Goal: Information Seeking & Learning: Compare options

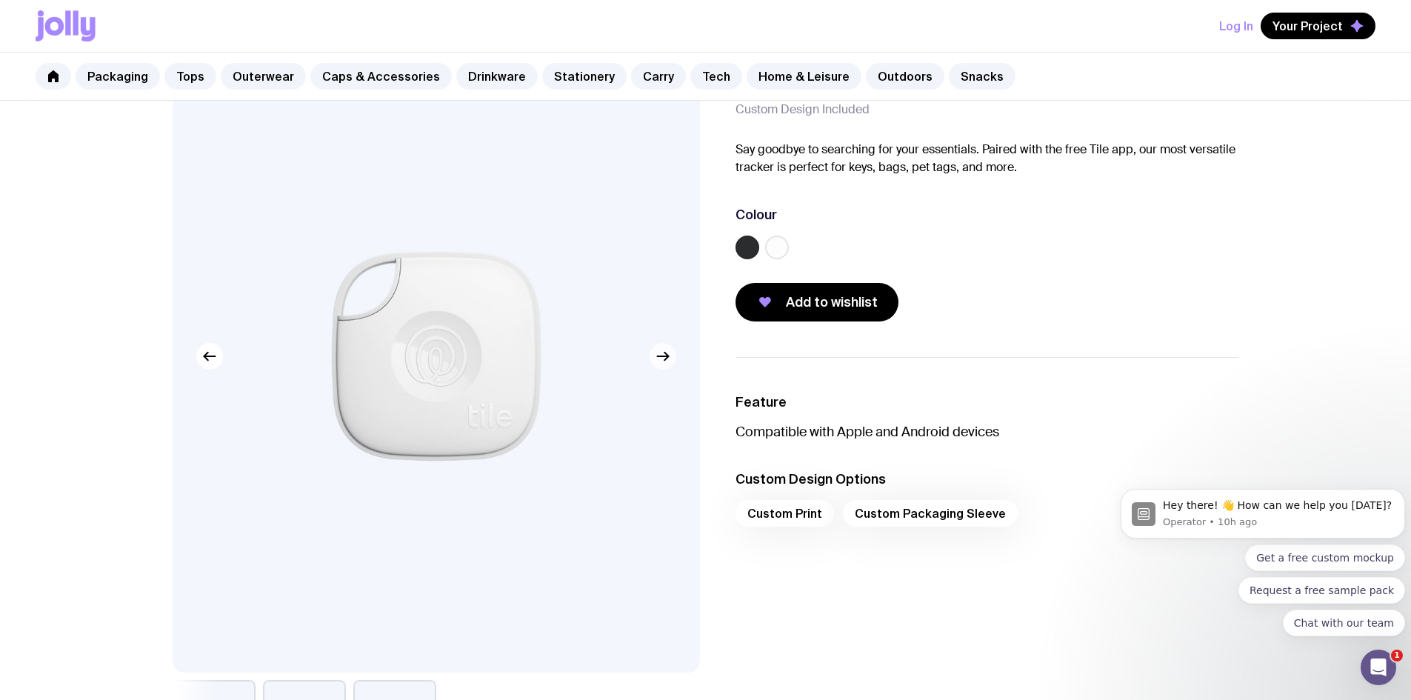
click at [669, 363] on icon "button" at bounding box center [663, 356] width 18 height 18
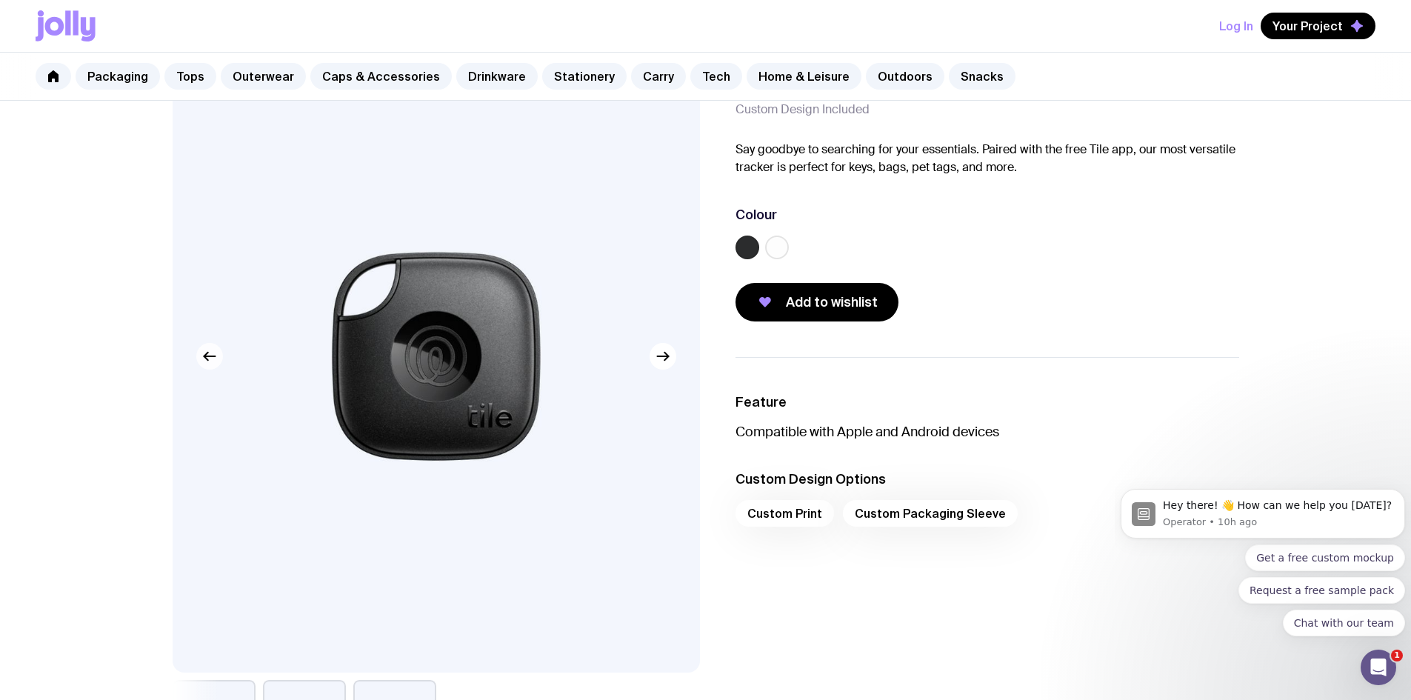
click at [210, 361] on icon "button" at bounding box center [210, 356] width 18 height 18
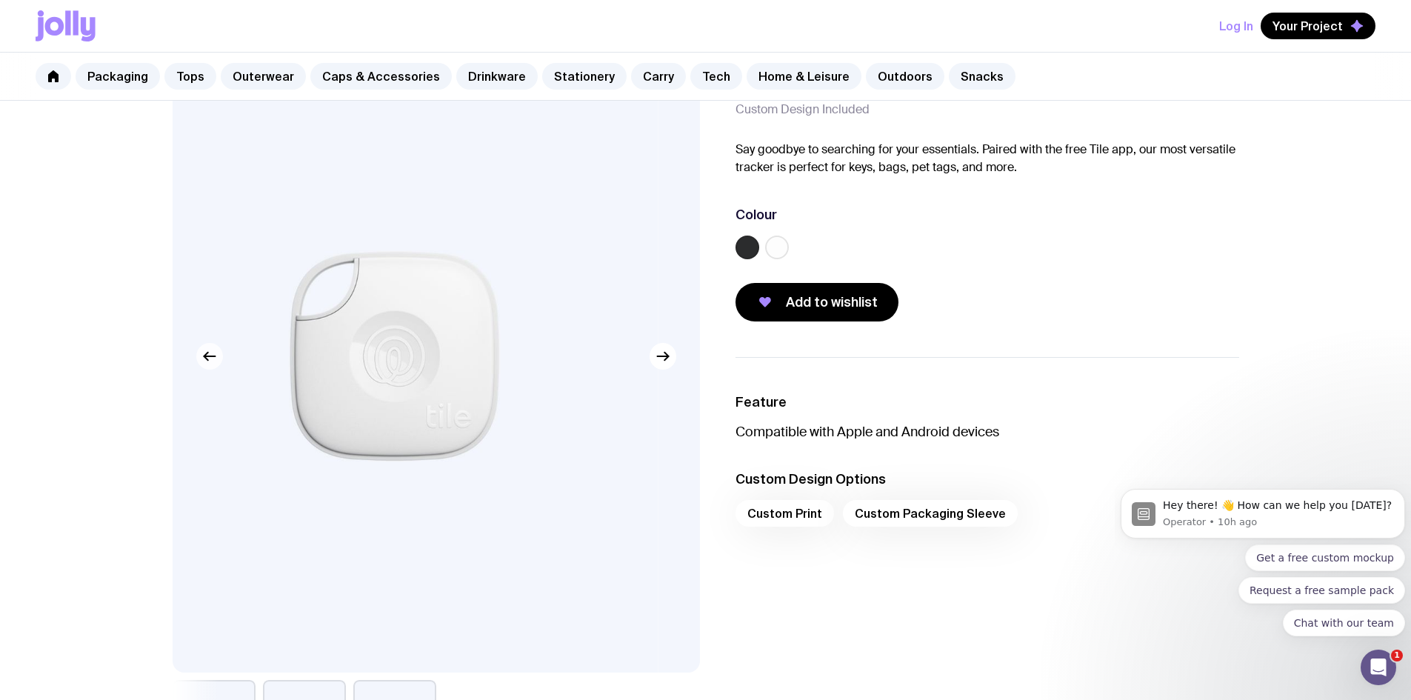
click at [210, 361] on icon "button" at bounding box center [210, 356] width 18 height 18
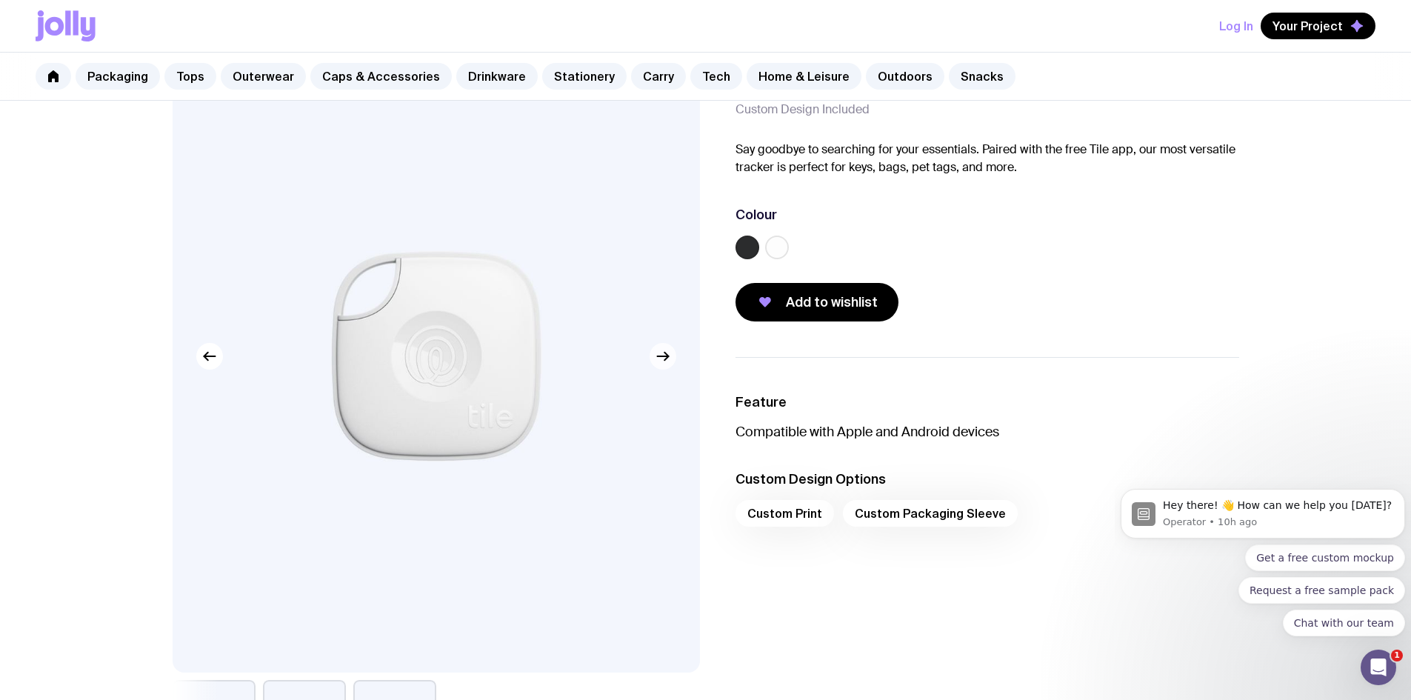
click at [672, 355] on button "button" at bounding box center [662, 356] width 27 height 27
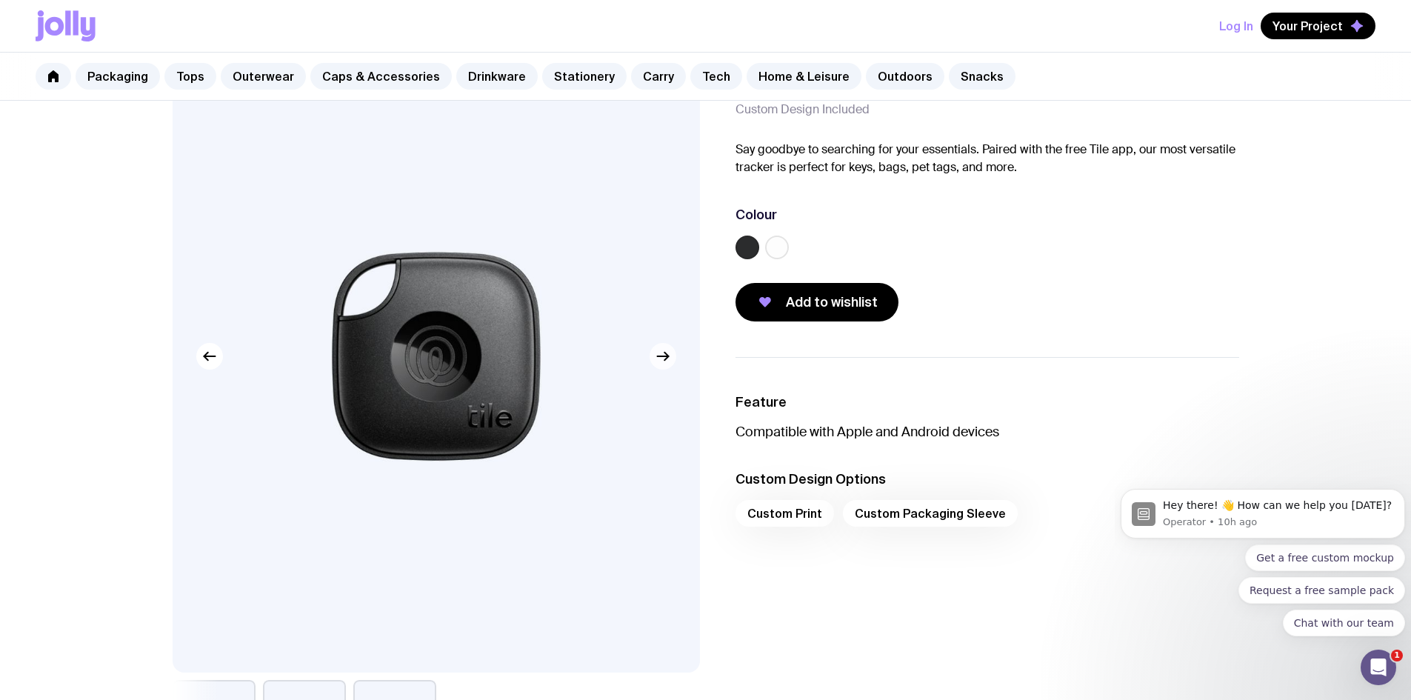
click at [672, 355] on button "button" at bounding box center [662, 356] width 27 height 27
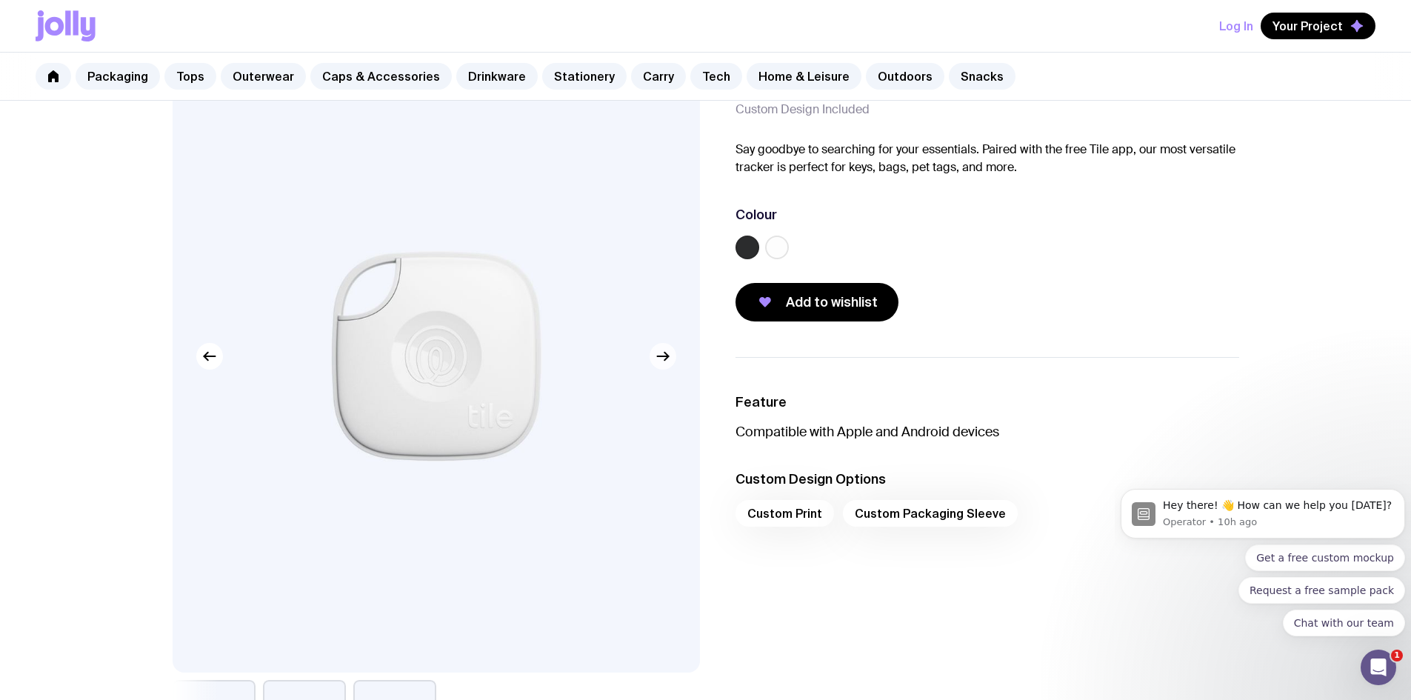
click at [671, 355] on icon "button" at bounding box center [663, 356] width 18 height 18
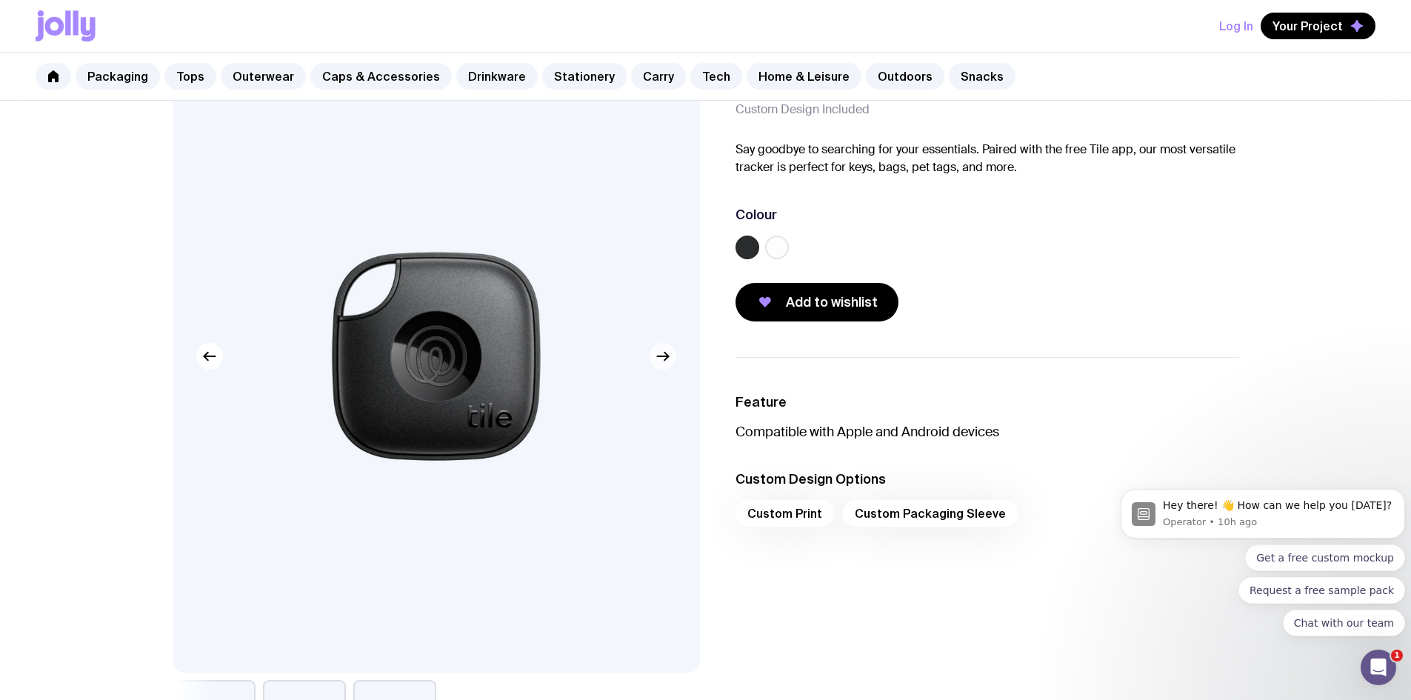
click at [671, 355] on icon "button" at bounding box center [663, 356] width 18 height 18
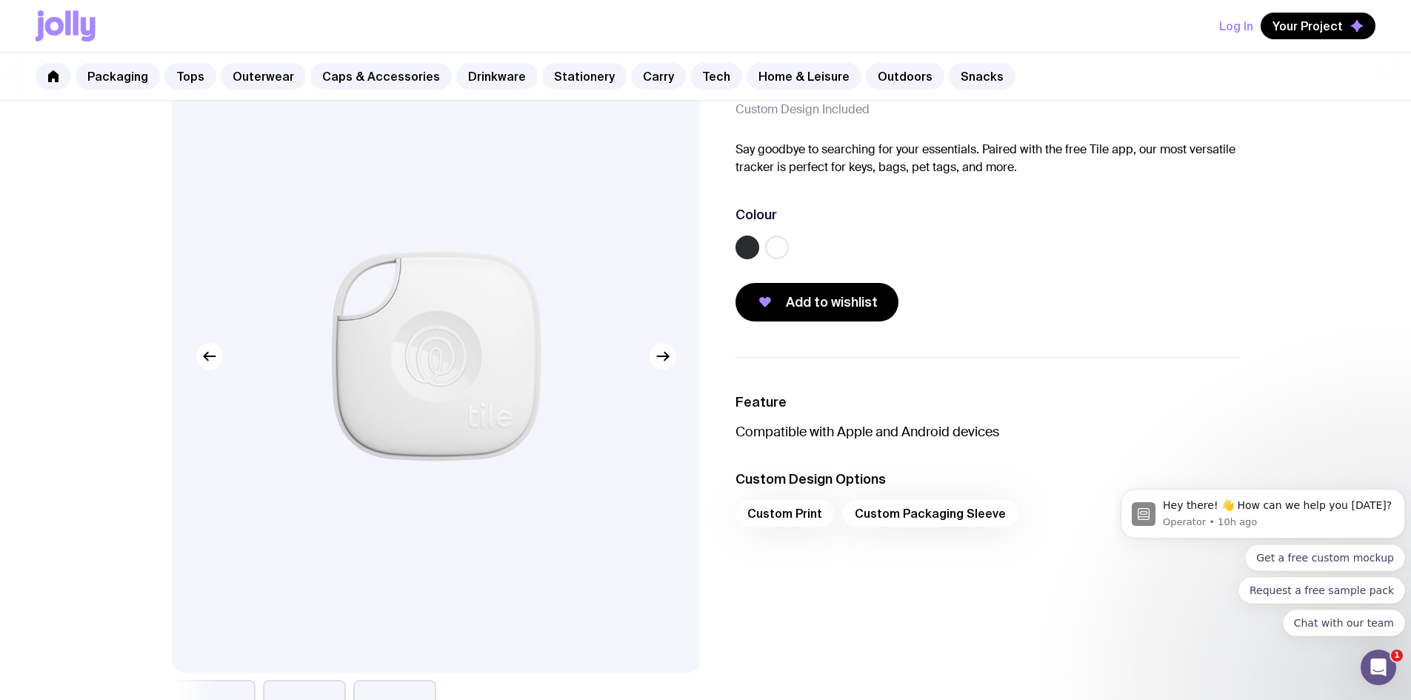
click at [659, 351] on icon "button" at bounding box center [663, 356] width 18 height 18
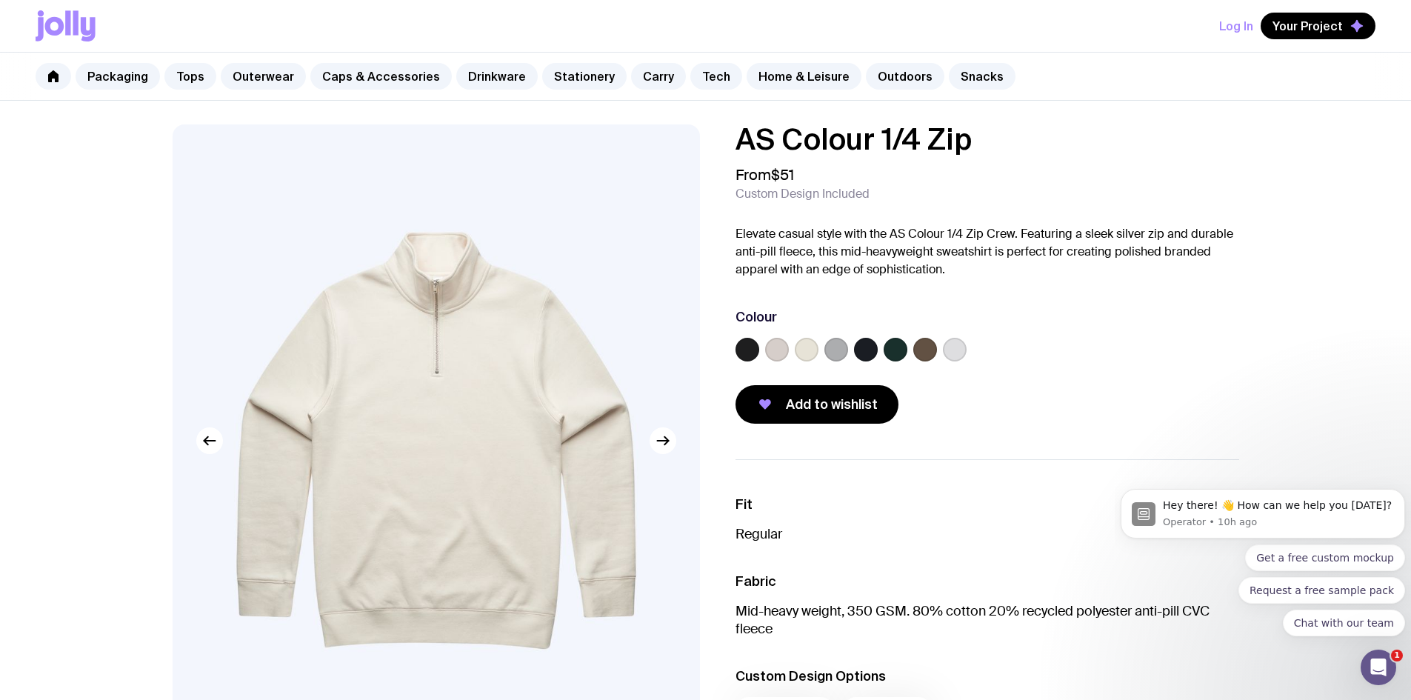
drag, startPoint x: 0, startPoint y: 0, endPoint x: 812, endPoint y: 345, distance: 882.6
click at [812, 345] on label at bounding box center [807, 350] width 24 height 24
click at [0, 0] on input "radio" at bounding box center [0, 0] width 0 height 0
click at [834, 346] on label at bounding box center [836, 350] width 24 height 24
click at [0, 0] on input "radio" at bounding box center [0, 0] width 0 height 0
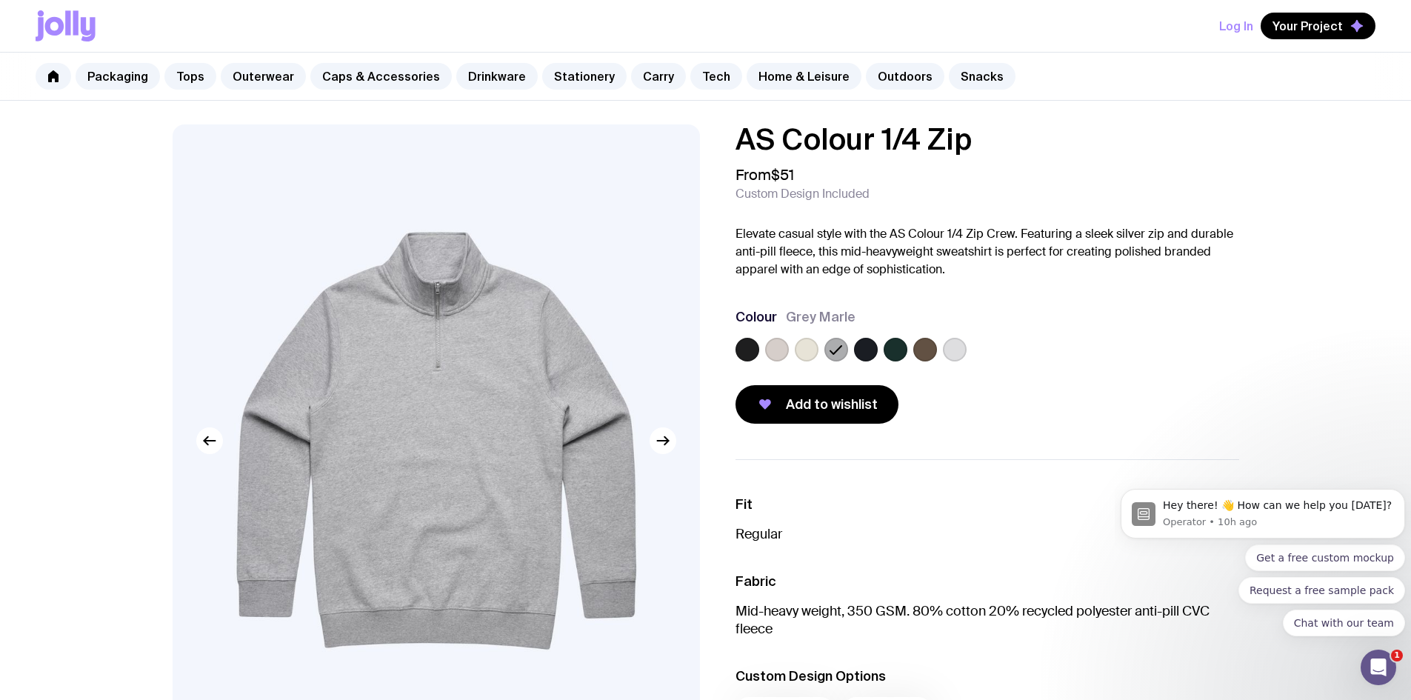
click at [866, 352] on label at bounding box center [866, 350] width 24 height 24
click at [0, 0] on input "radio" at bounding box center [0, 0] width 0 height 0
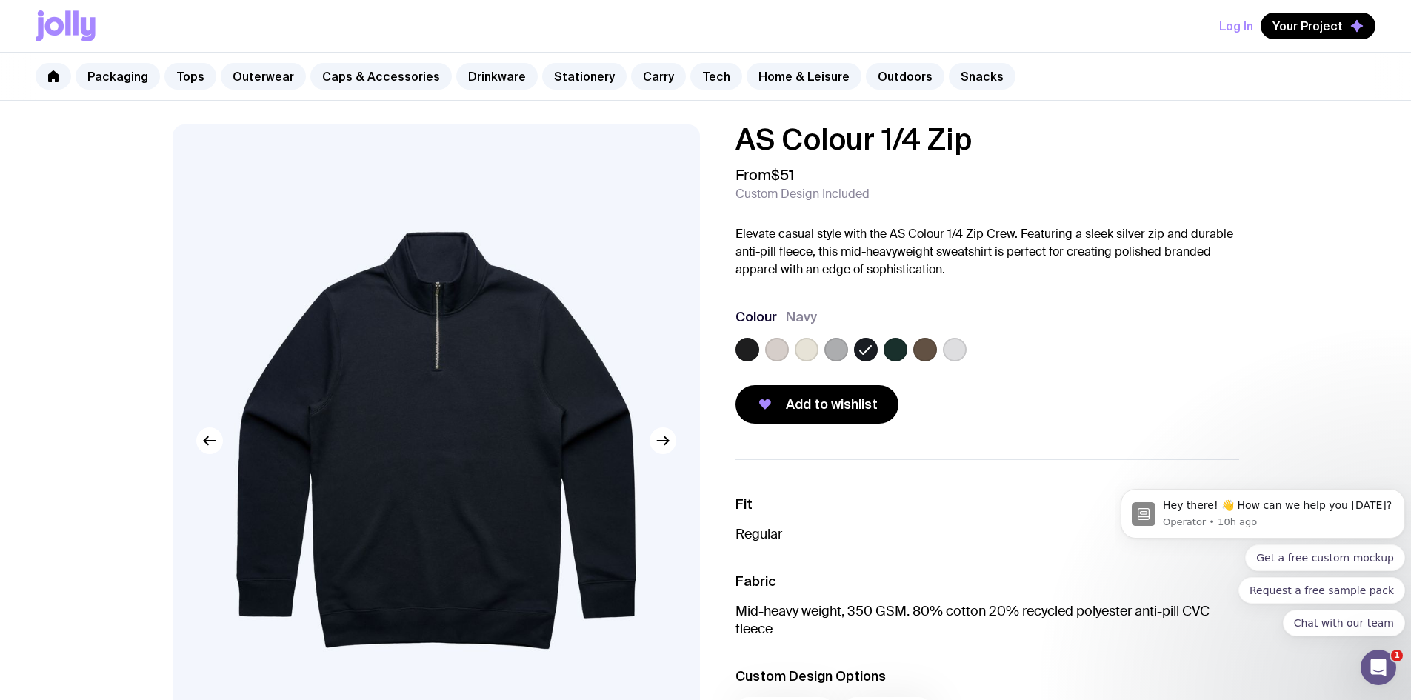
click at [910, 348] on div at bounding box center [987, 353] width 504 height 30
click at [906, 348] on label at bounding box center [895, 350] width 24 height 24
click at [0, 0] on input "radio" at bounding box center [0, 0] width 0 height 0
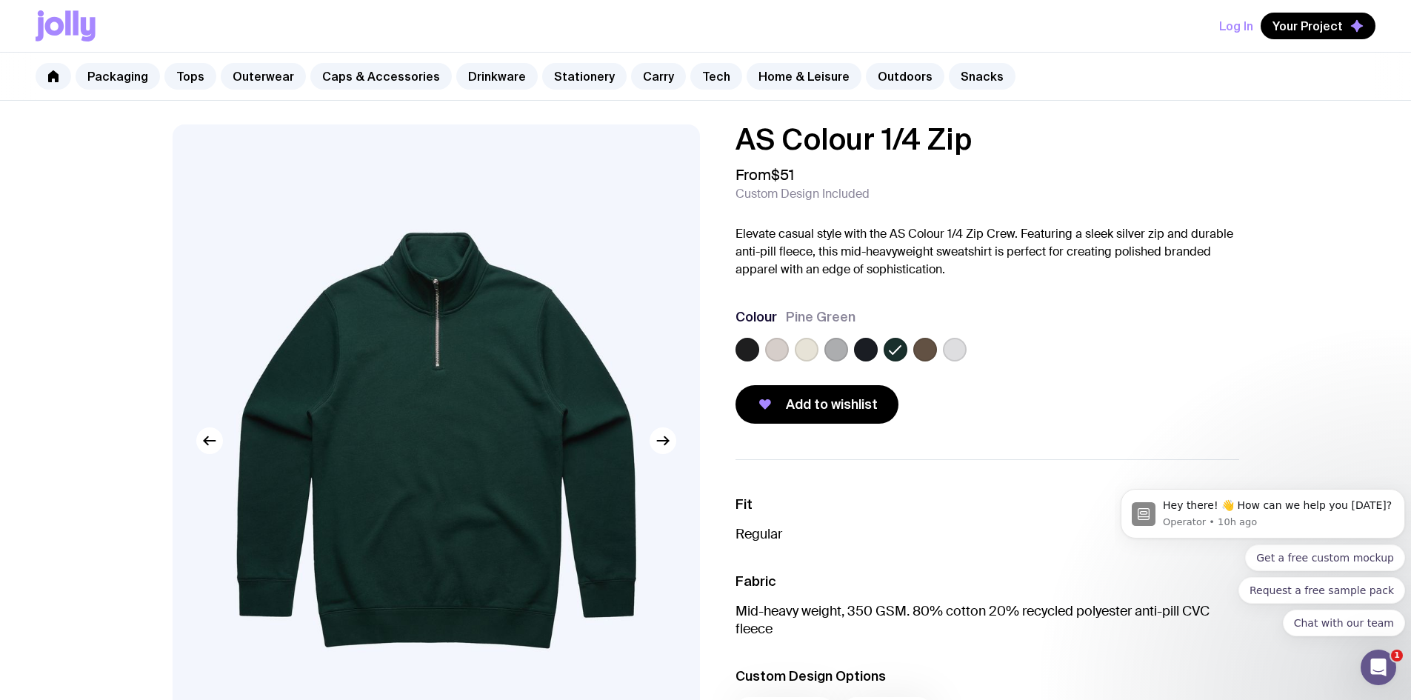
click at [929, 348] on label at bounding box center [925, 350] width 24 height 24
click at [0, 0] on input "radio" at bounding box center [0, 0] width 0 height 0
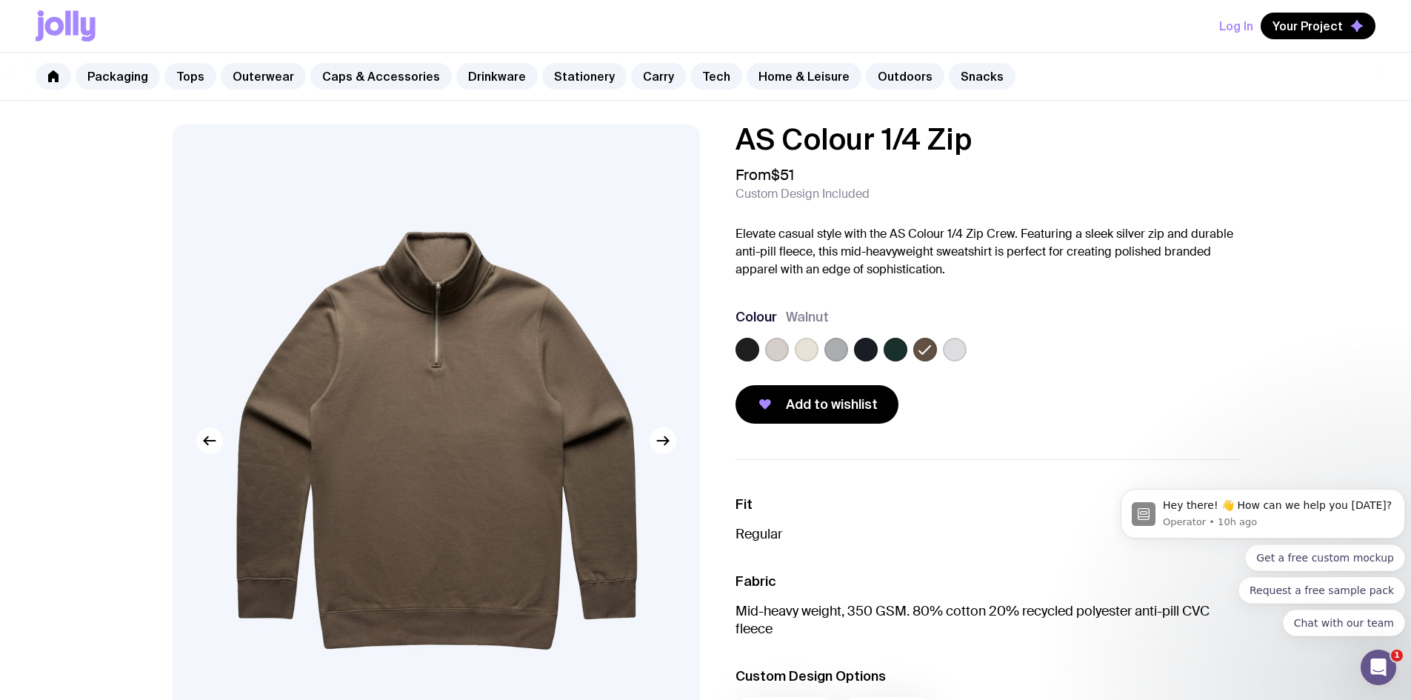
click at [966, 348] on div at bounding box center [987, 353] width 504 height 30
click at [957, 352] on label at bounding box center [955, 350] width 24 height 24
click at [0, 0] on input "radio" at bounding box center [0, 0] width 0 height 0
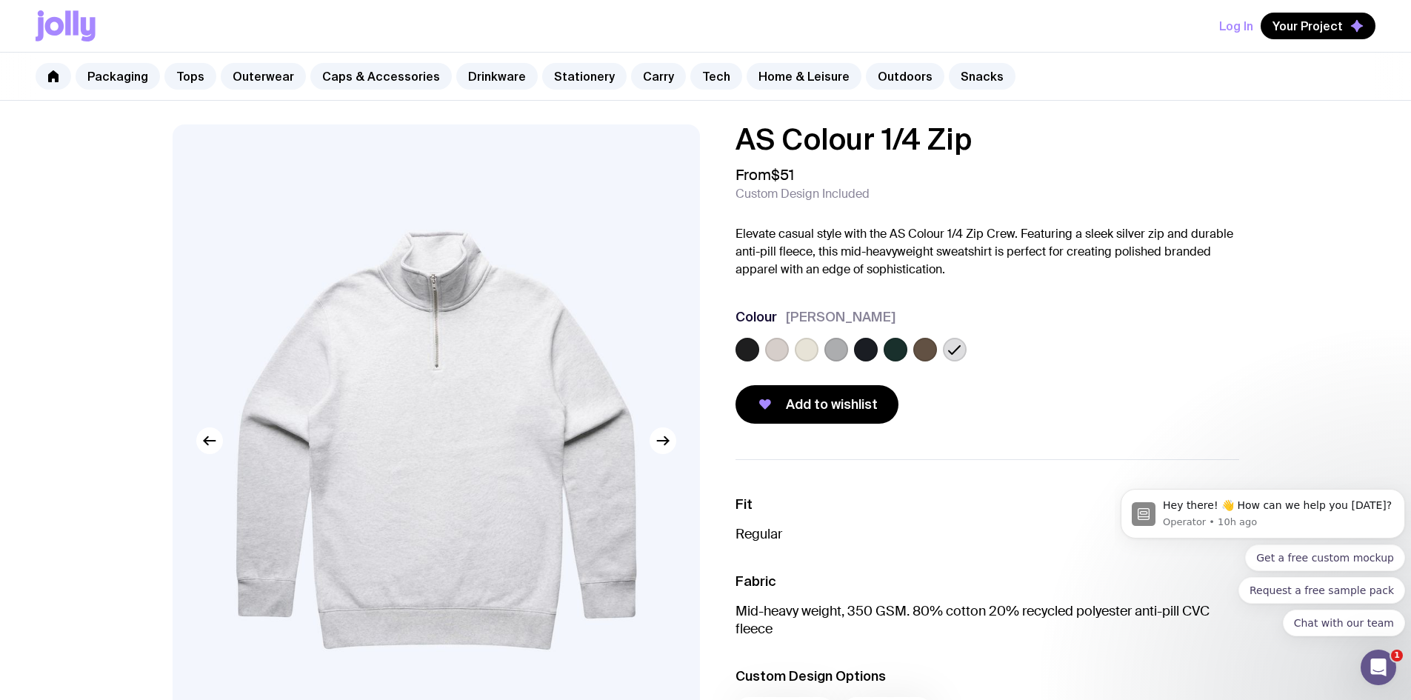
click at [925, 352] on label at bounding box center [925, 350] width 24 height 24
click at [0, 0] on input "radio" at bounding box center [0, 0] width 0 height 0
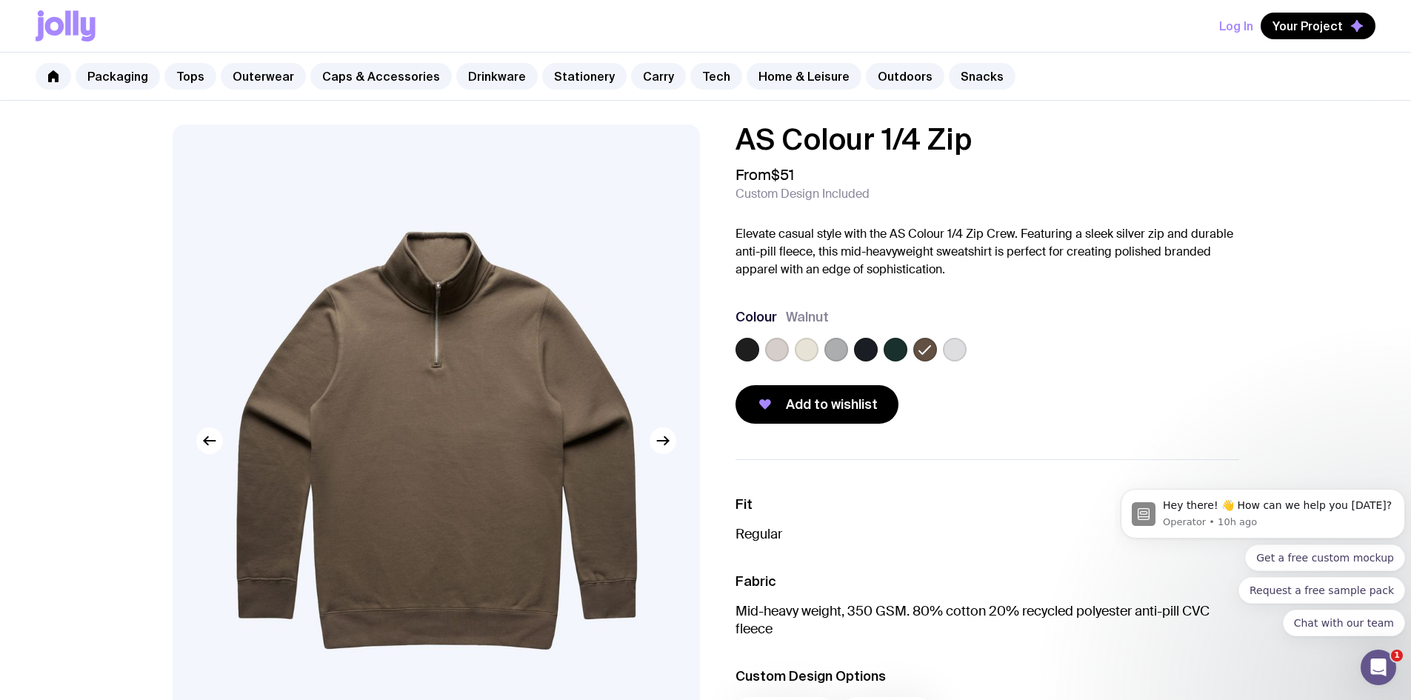
click at [888, 352] on label at bounding box center [895, 350] width 24 height 24
click at [0, 0] on input "radio" at bounding box center [0, 0] width 0 height 0
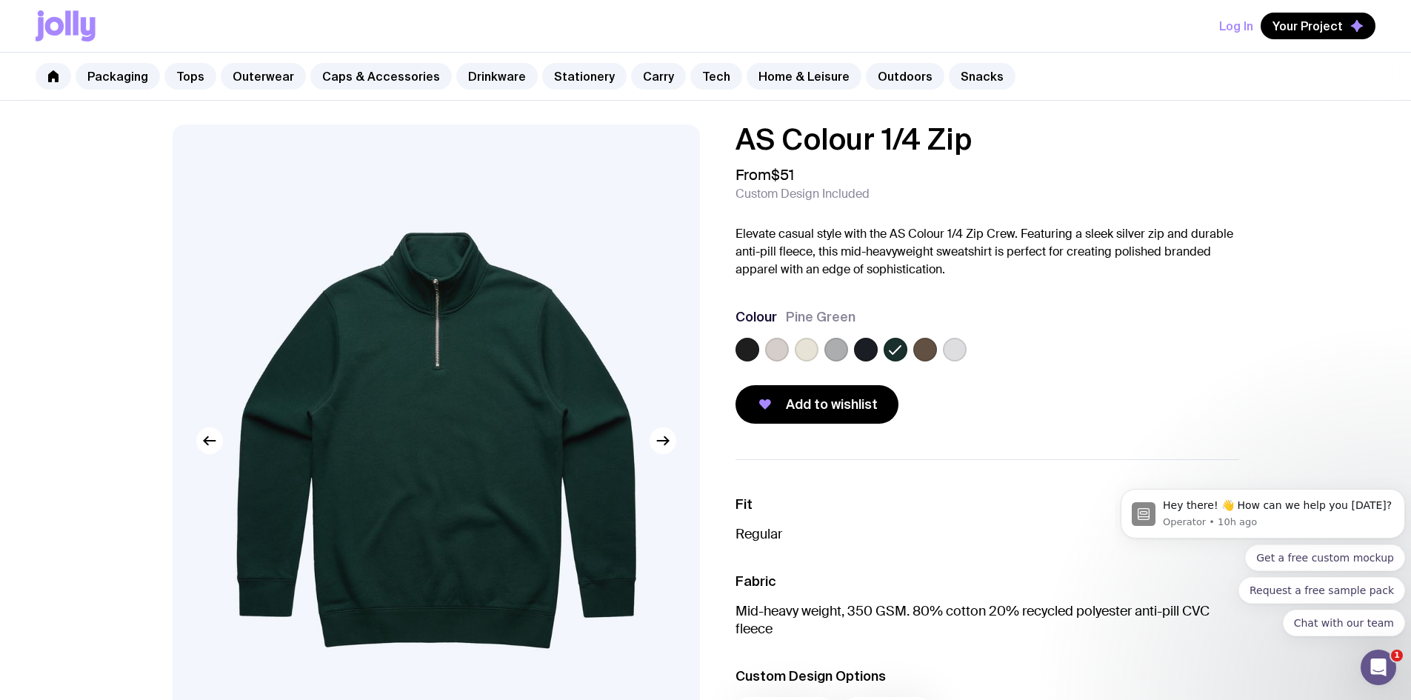
click at [868, 350] on label at bounding box center [866, 350] width 24 height 24
click at [0, 0] on input "radio" at bounding box center [0, 0] width 0 height 0
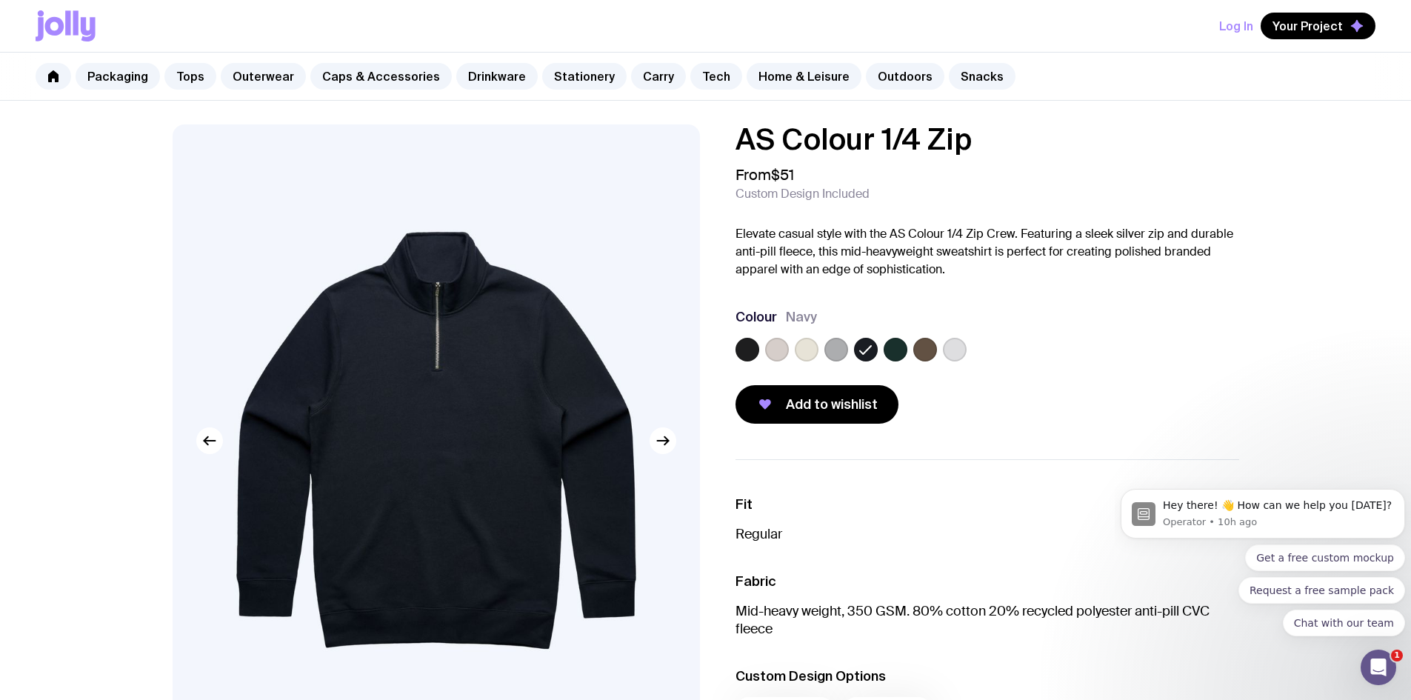
click at [839, 349] on label at bounding box center [836, 350] width 24 height 24
click at [0, 0] on input "radio" at bounding box center [0, 0] width 0 height 0
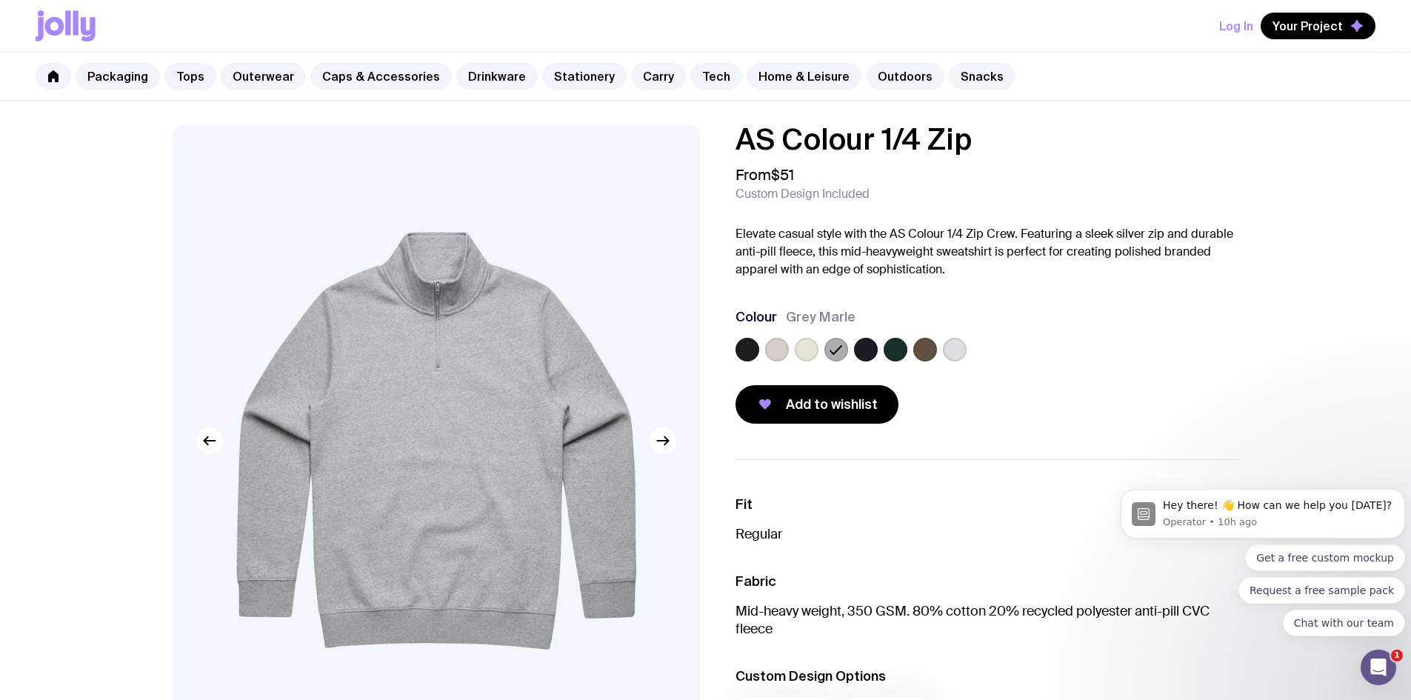
click at [795, 350] on div at bounding box center [807, 350] width 24 height 24
click at [806, 356] on label at bounding box center [807, 350] width 24 height 24
click at [0, 0] on input "radio" at bounding box center [0, 0] width 0 height 0
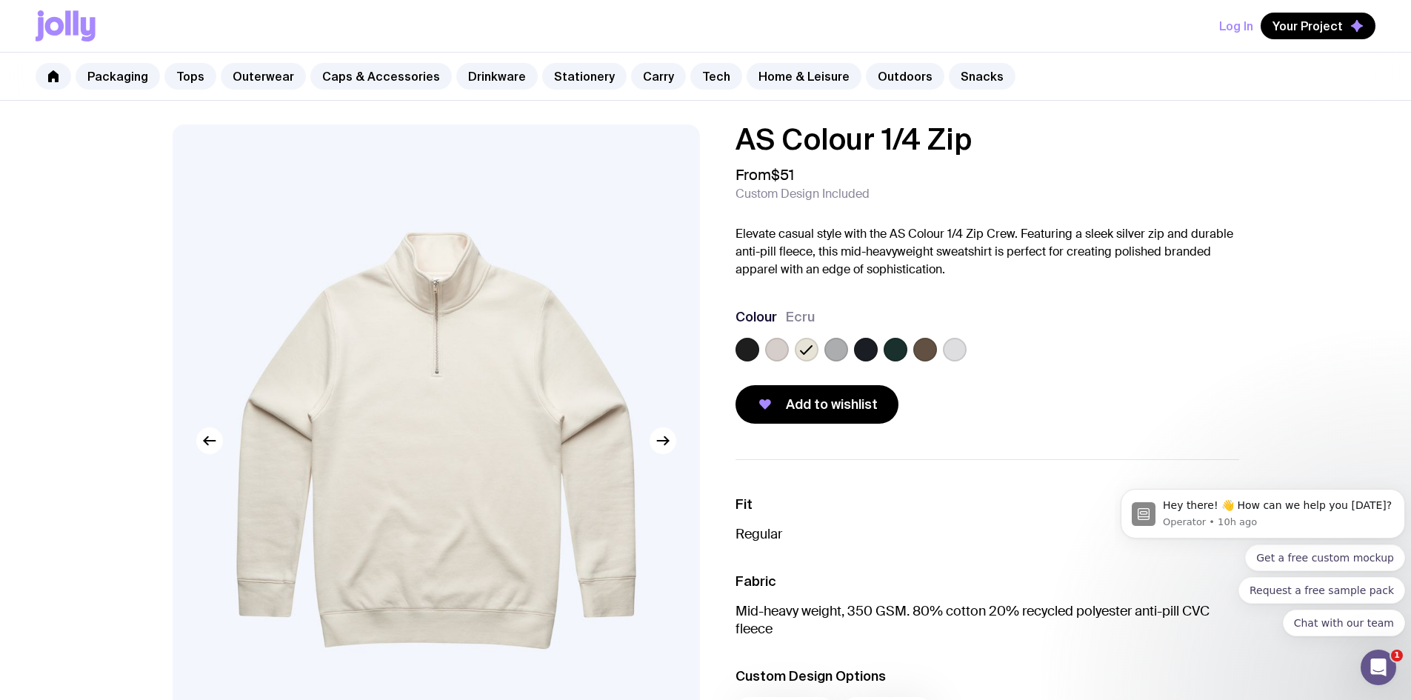
click at [778, 350] on label at bounding box center [777, 350] width 24 height 24
click at [0, 0] on input "radio" at bounding box center [0, 0] width 0 height 0
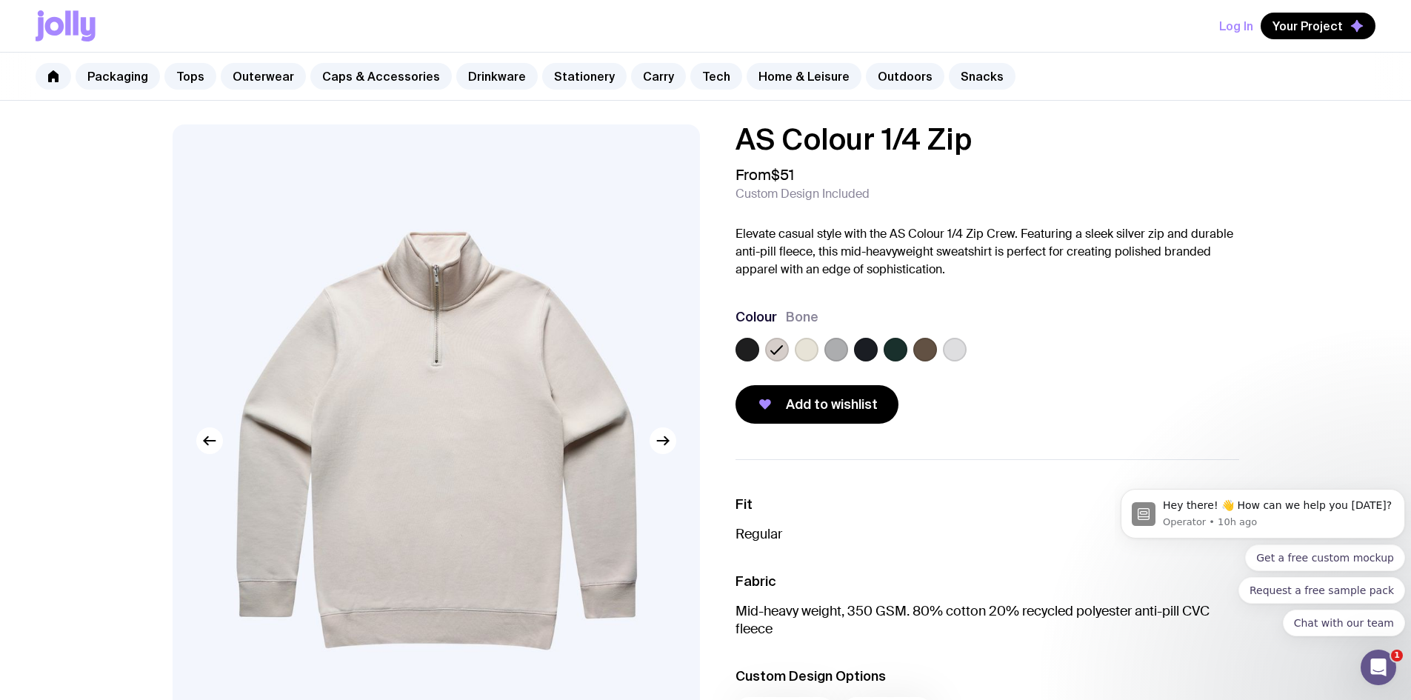
click at [758, 356] on div at bounding box center [747, 350] width 24 height 24
click at [752, 346] on label at bounding box center [747, 350] width 24 height 24
click at [0, 0] on input "radio" at bounding box center [0, 0] width 0 height 0
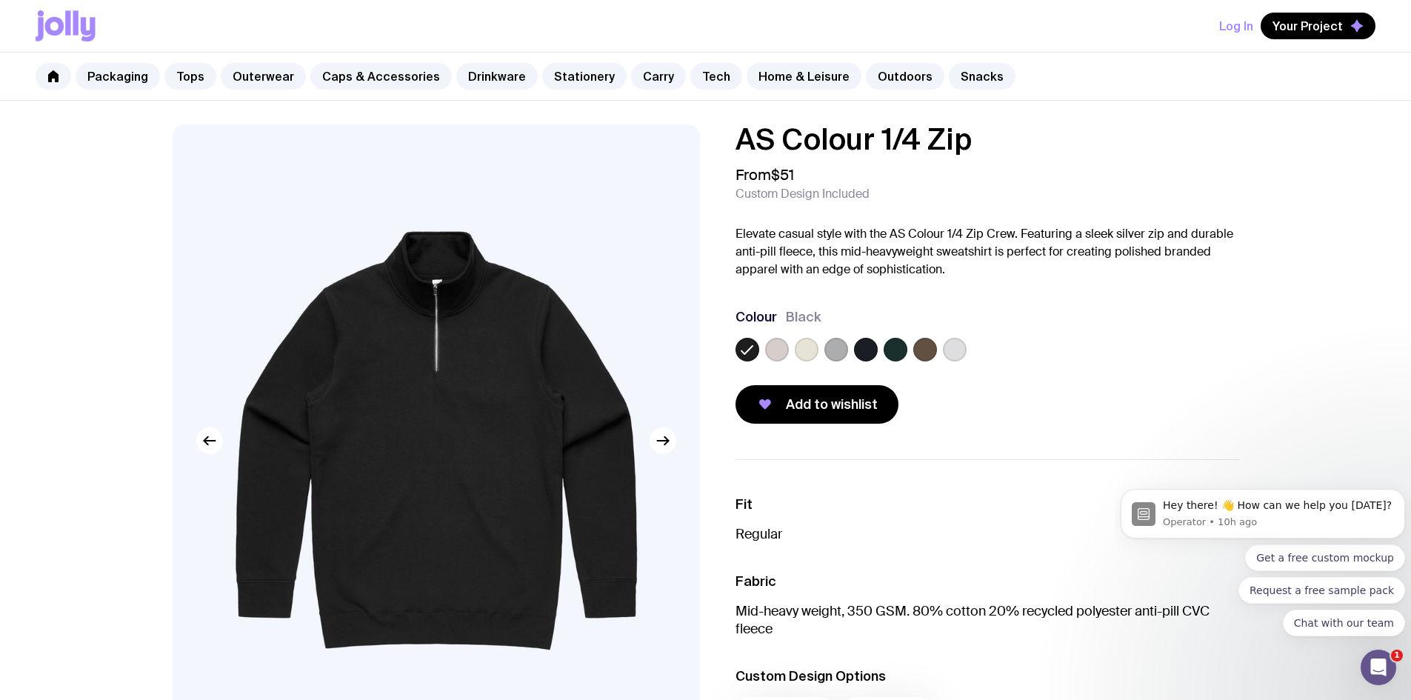
click at [804, 352] on label at bounding box center [807, 350] width 24 height 24
click at [0, 0] on input "radio" at bounding box center [0, 0] width 0 height 0
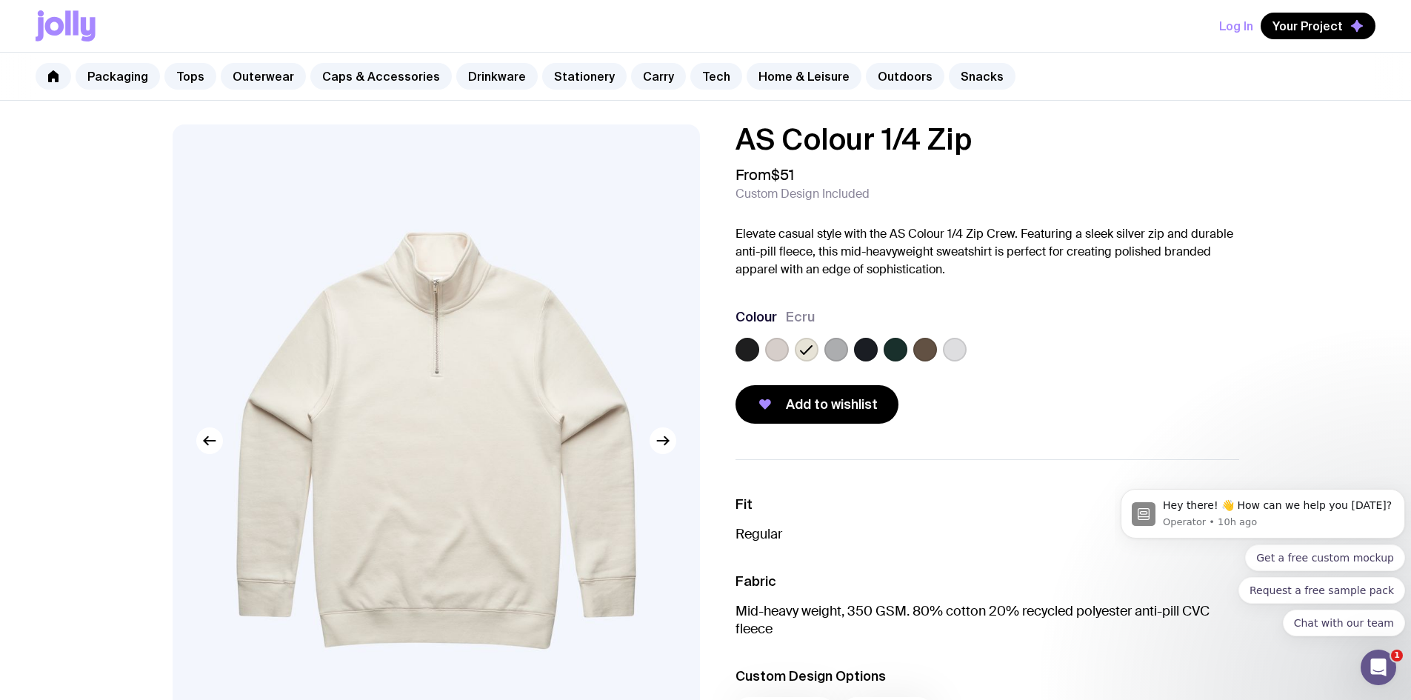
click at [787, 357] on div at bounding box center [777, 350] width 24 height 24
click at [265, 73] on link "Outerwear" at bounding box center [263, 76] width 85 height 27
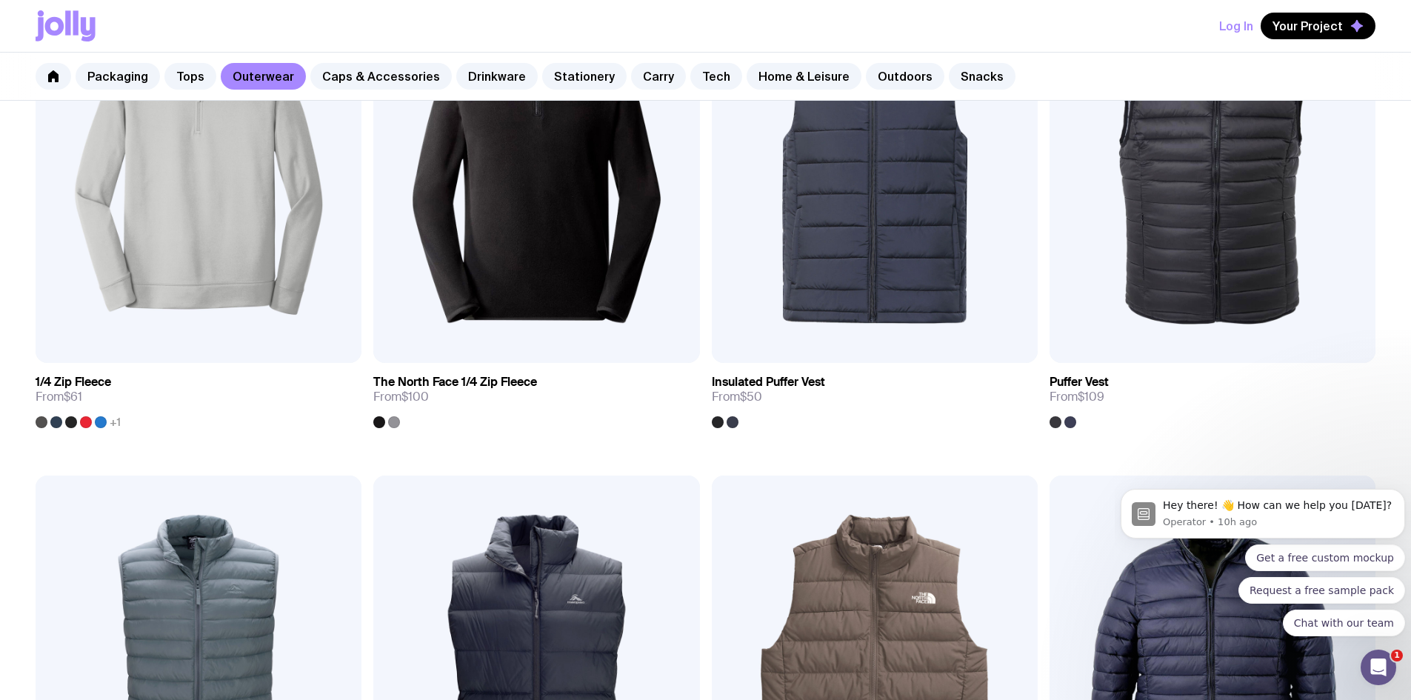
scroll to position [963, 0]
